Goal: Task Accomplishment & Management: Manage account settings

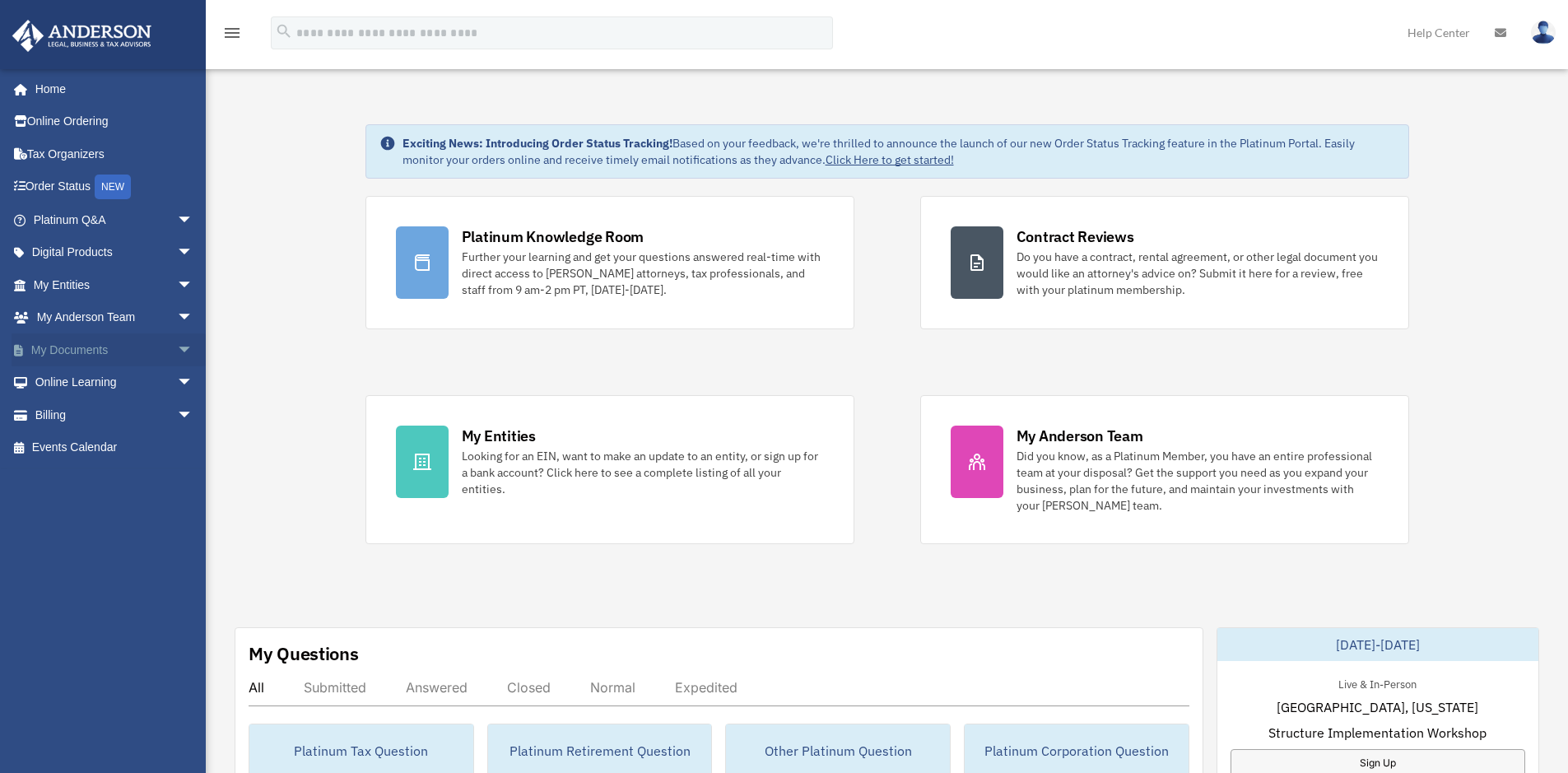
click at [85, 351] on link "My Documents arrow_drop_down" at bounding box center [114, 350] width 206 height 33
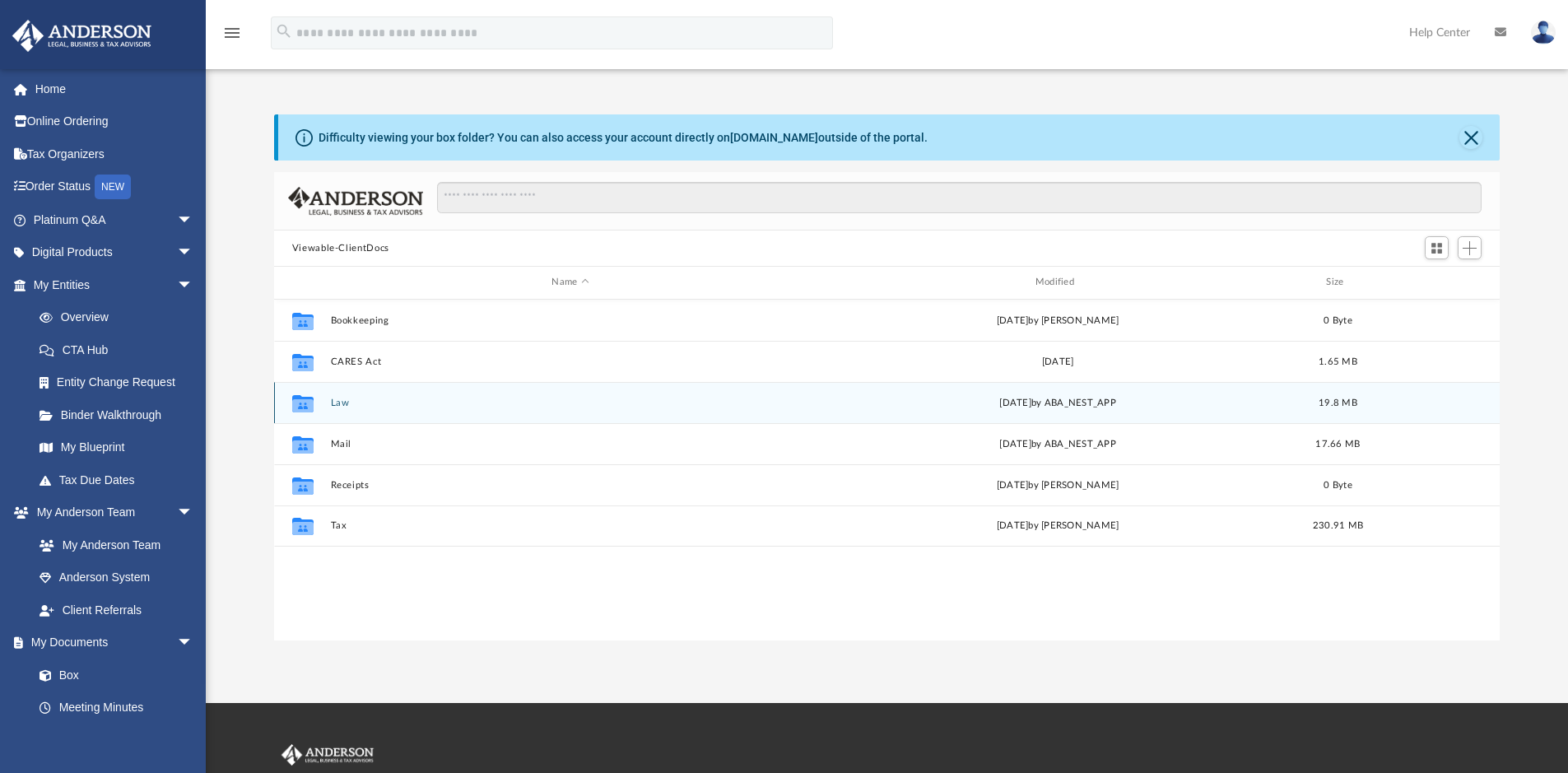
scroll to position [362, 1214]
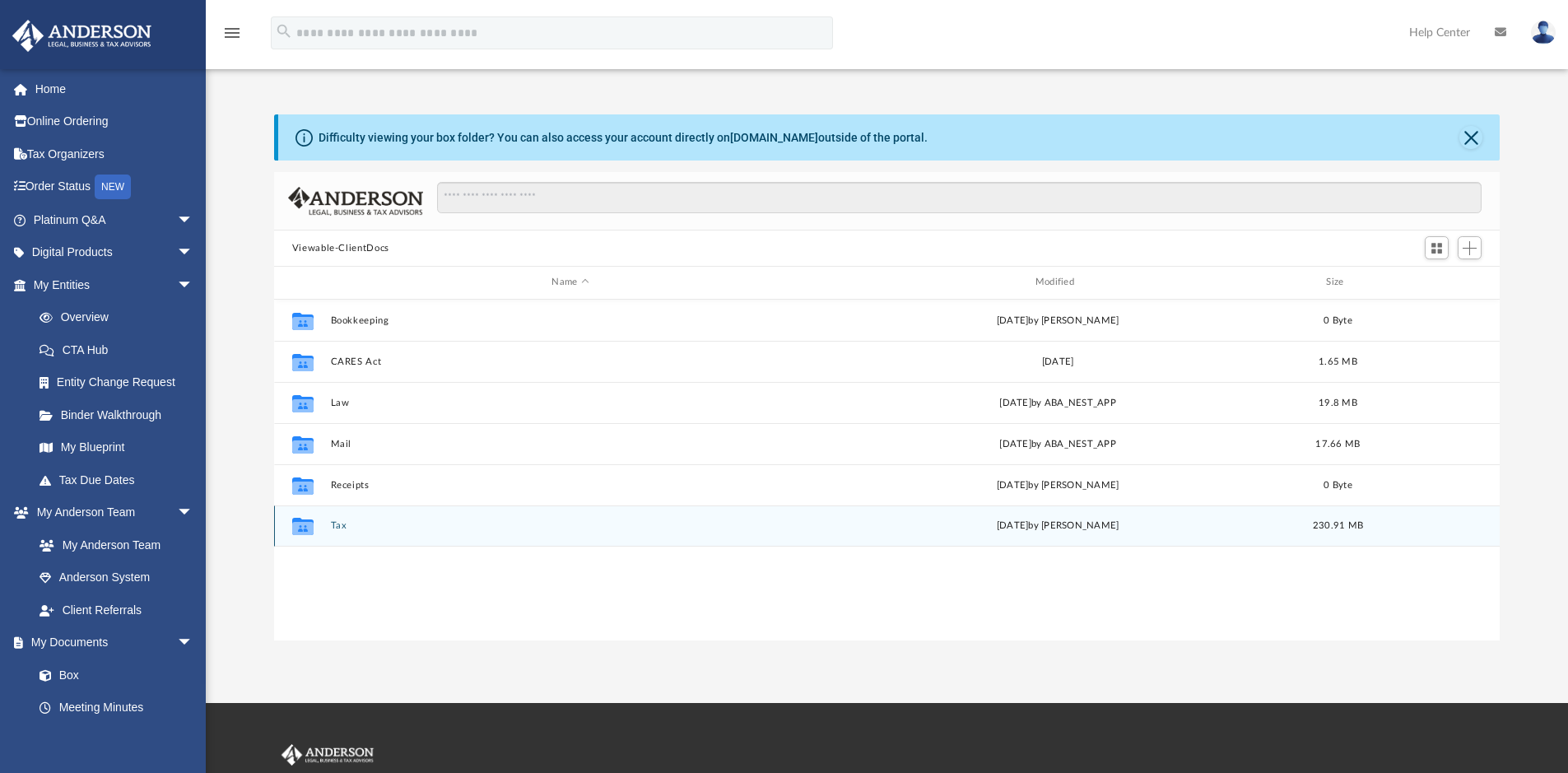
click at [376, 520] on button "Tax" at bounding box center [569, 525] width 479 height 11
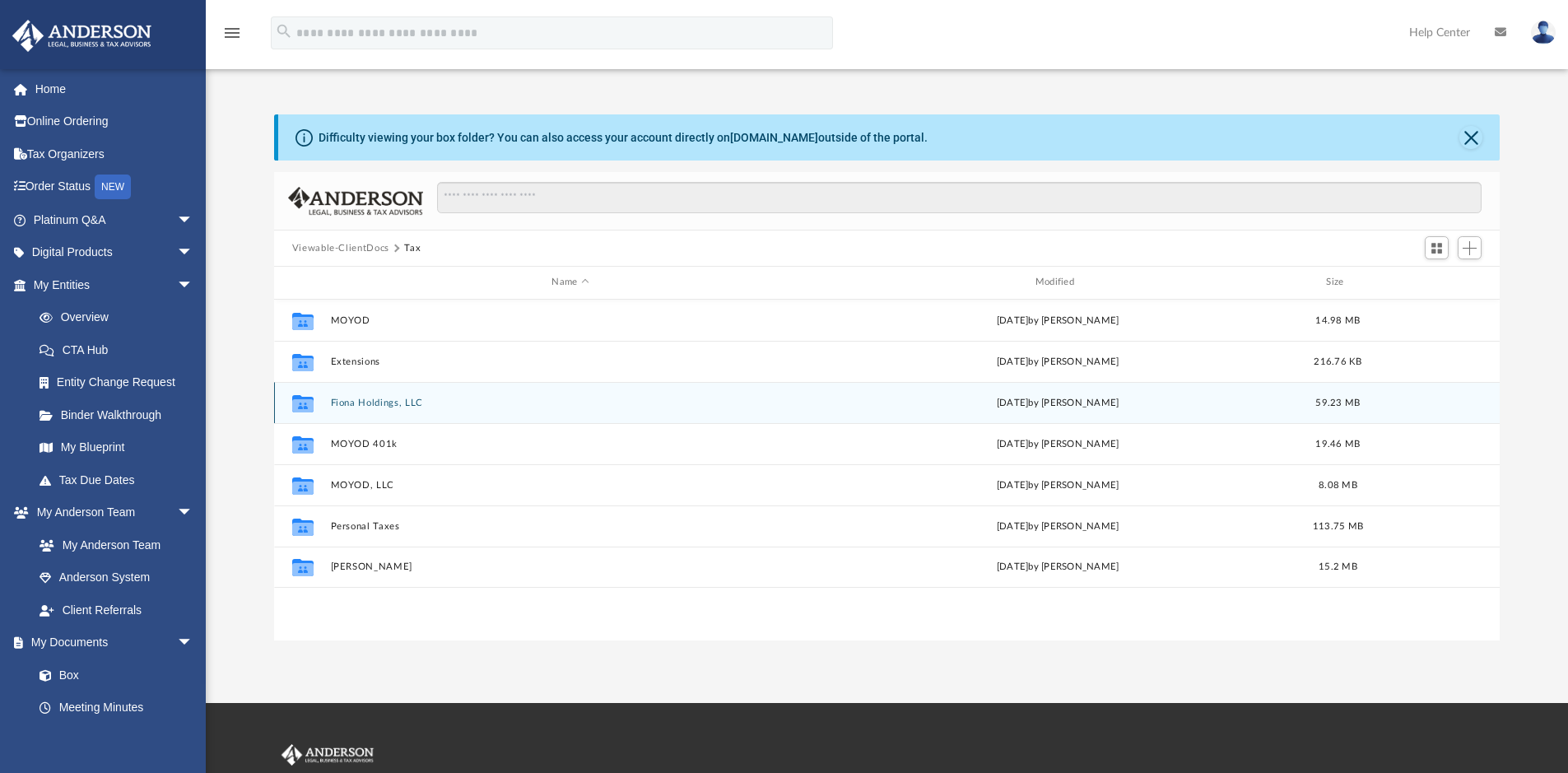
click at [502, 391] on div "Collaborated Folder Fiona Holdings, LLC [DATE] by [PERSON_NAME] 59.23 MB" at bounding box center [887, 402] width 1226 height 41
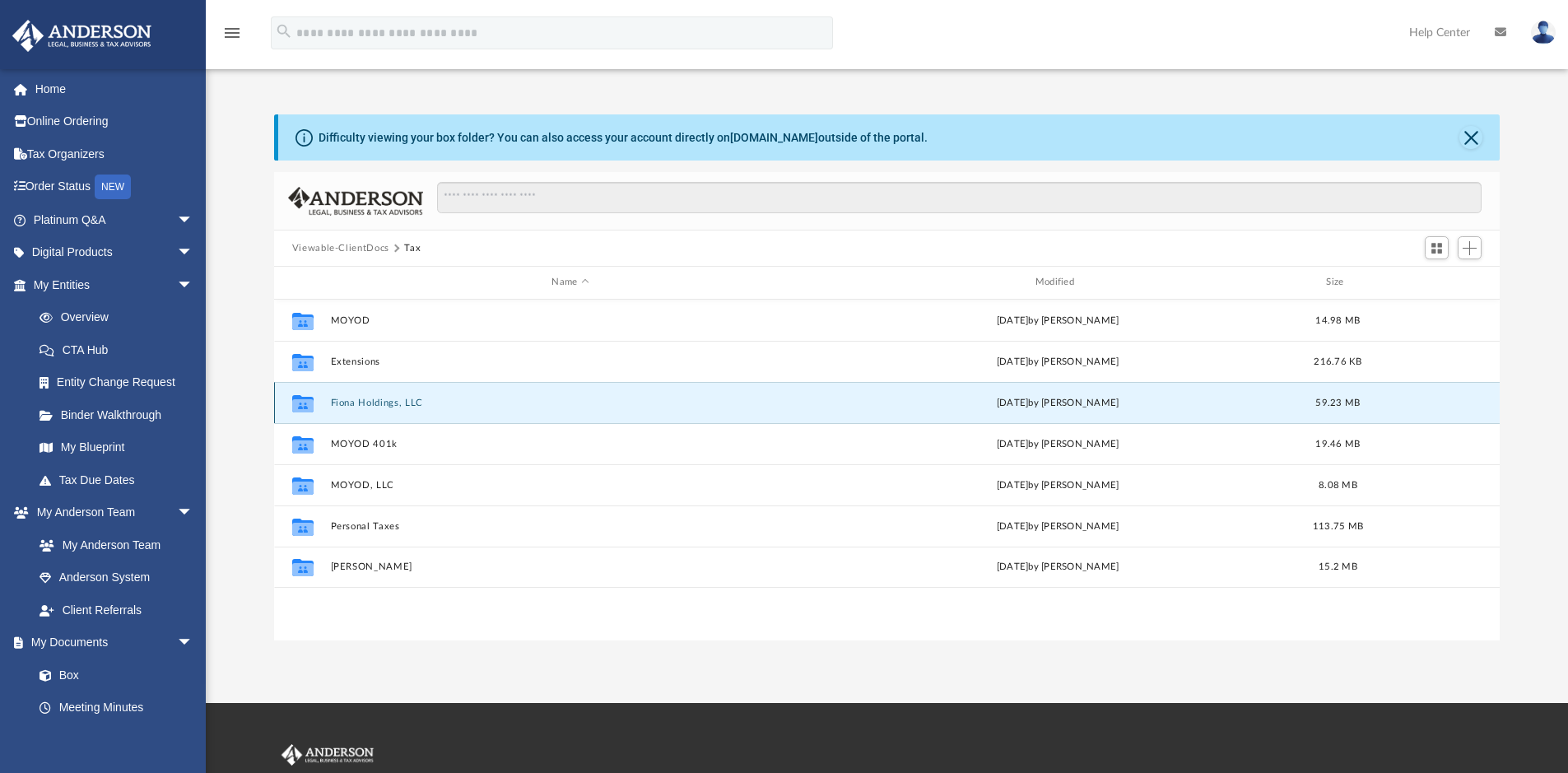
click at [507, 400] on button "Fiona Holdings, LLC" at bounding box center [569, 402] width 479 height 11
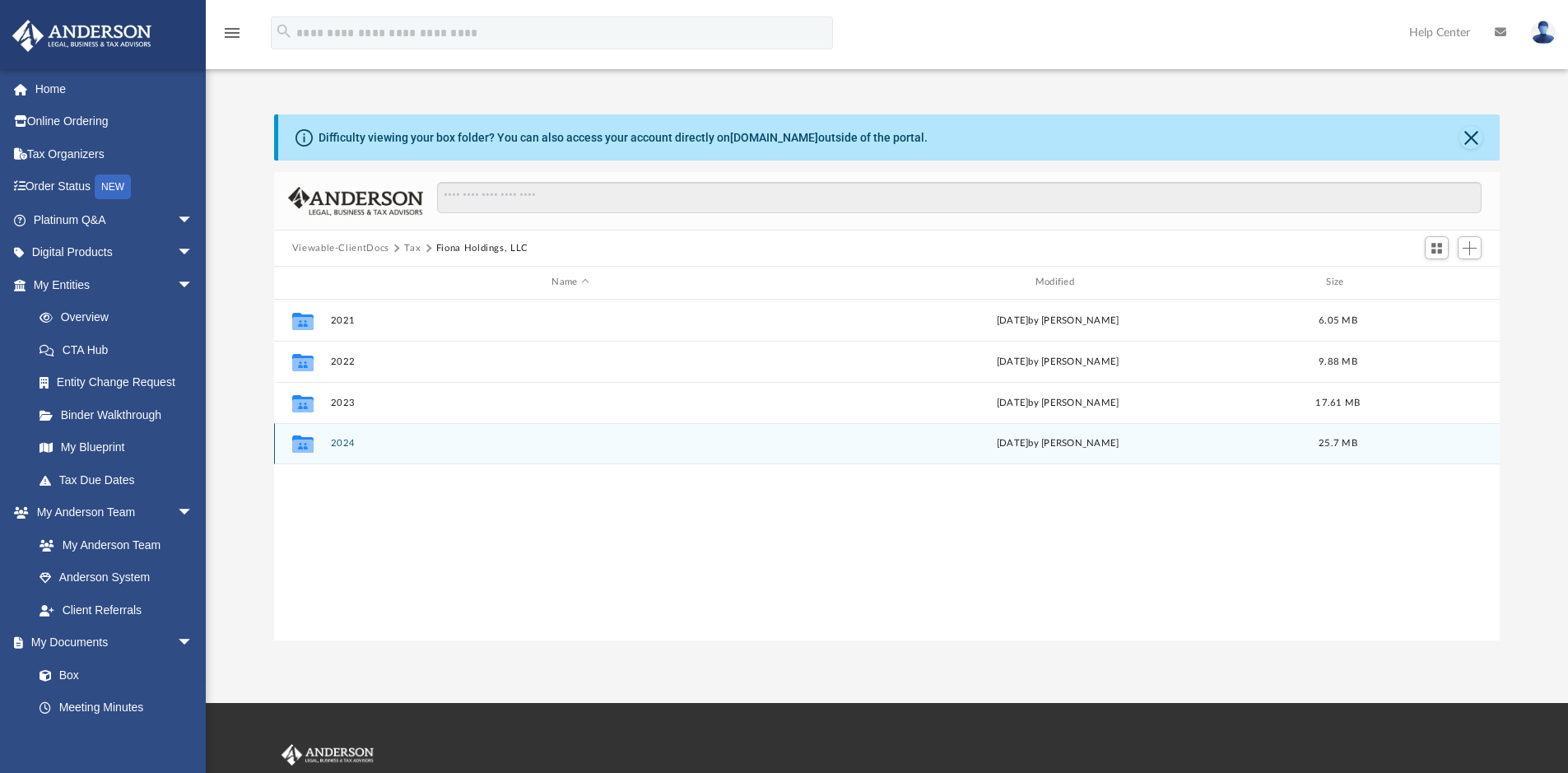
click at [497, 452] on div "Collaborated Folder 2024 [DATE] by [PERSON_NAME] 25.7 MB" at bounding box center [887, 444] width 1226 height 41
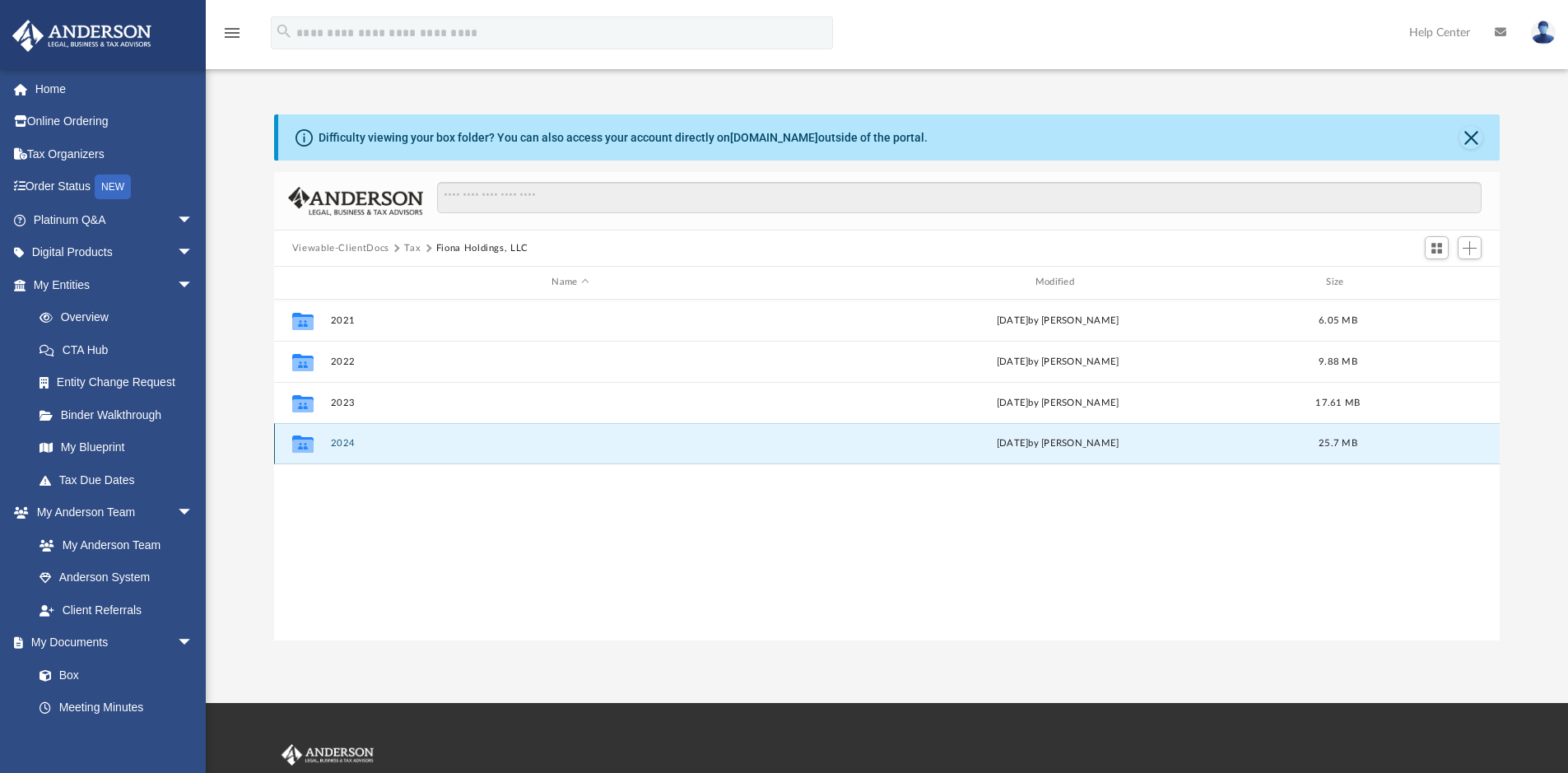
click at [497, 452] on div "Collaborated Folder 2024 [DATE] by [PERSON_NAME] 25.7 MB" at bounding box center [887, 444] width 1226 height 41
click at [441, 441] on button "2024" at bounding box center [569, 443] width 479 height 11
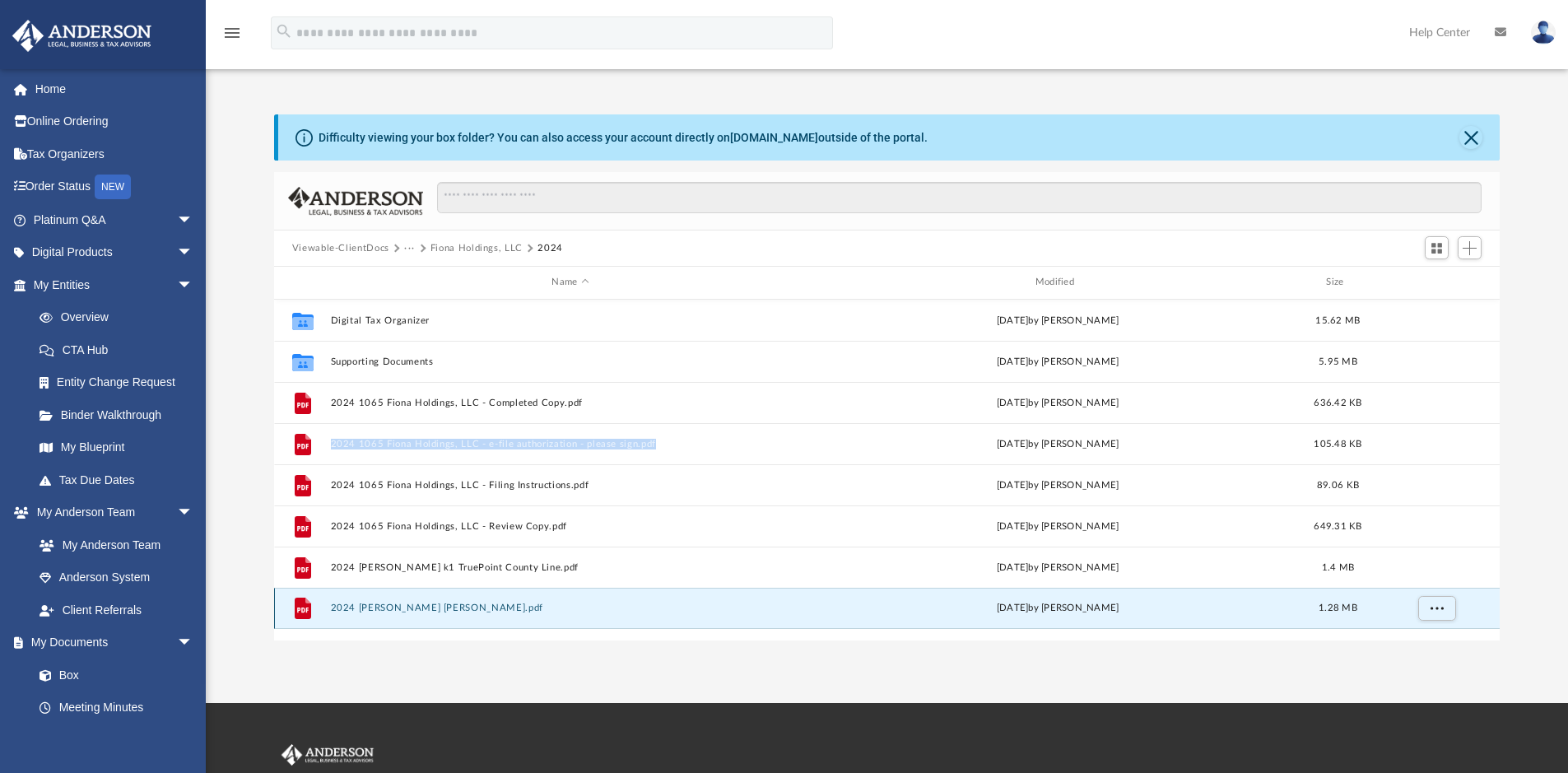
click at [686, 608] on button "2024 [PERSON_NAME] [PERSON_NAME].pdf" at bounding box center [569, 607] width 479 height 11
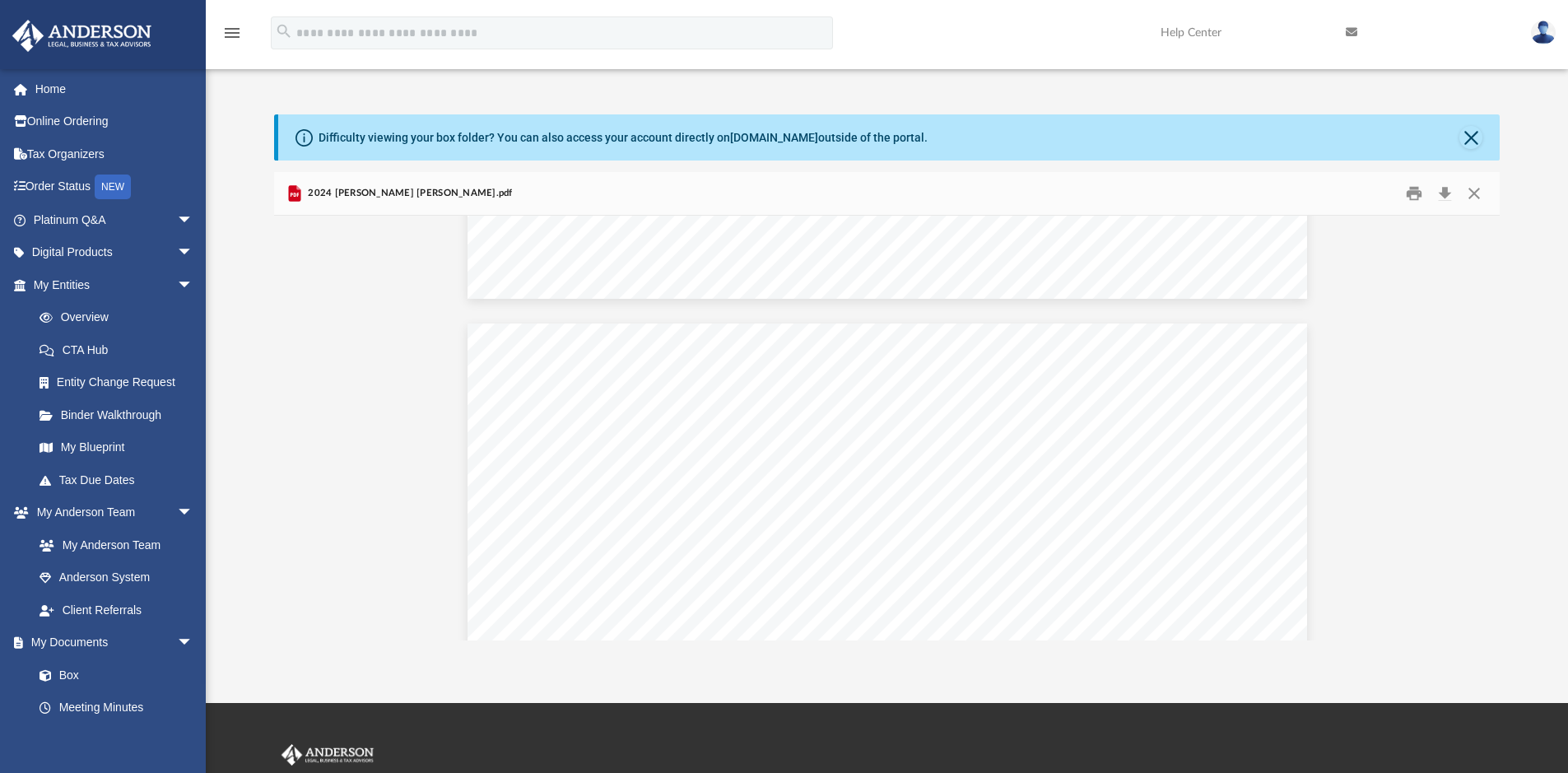
scroll to position [0, 0]
